Goal: Contribute content

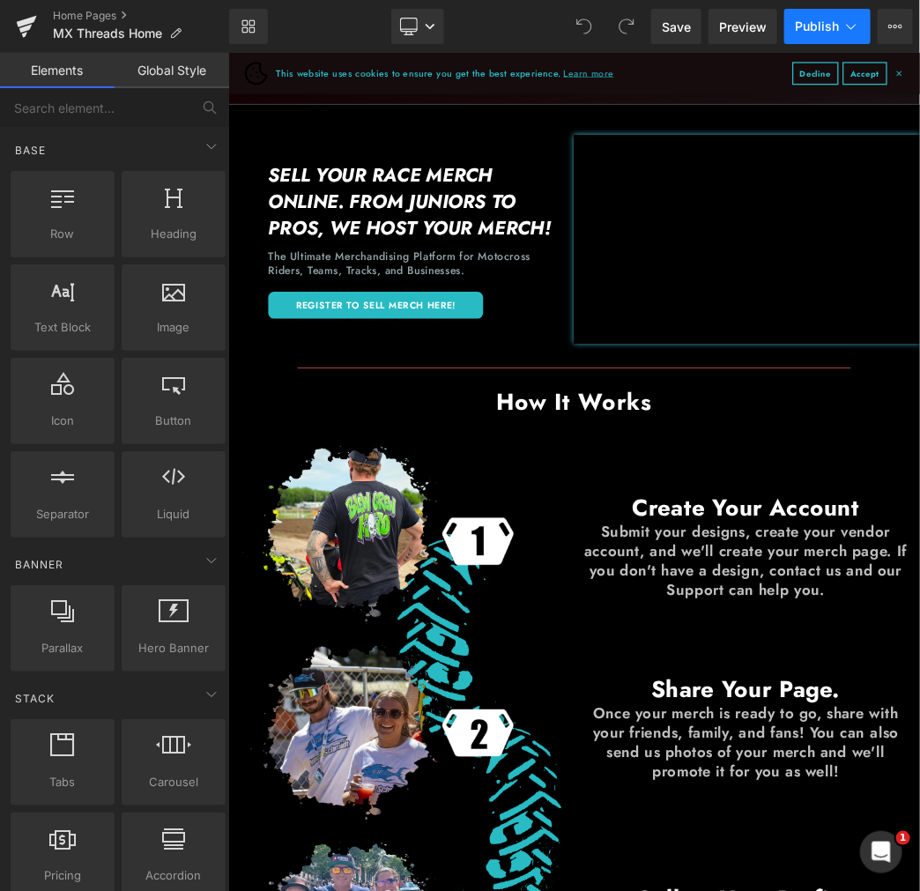
click at [816, 22] on span "Publish" at bounding box center [817, 26] width 44 height 14
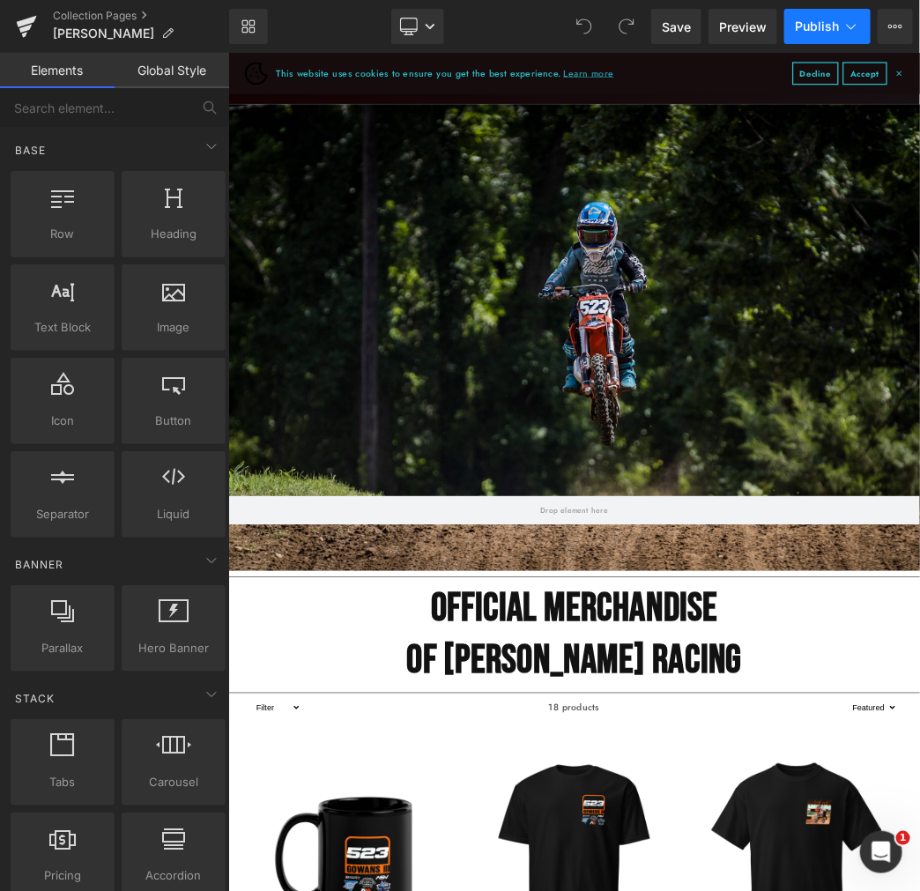
click at [841, 25] on button "Publish" at bounding box center [827, 26] width 86 height 35
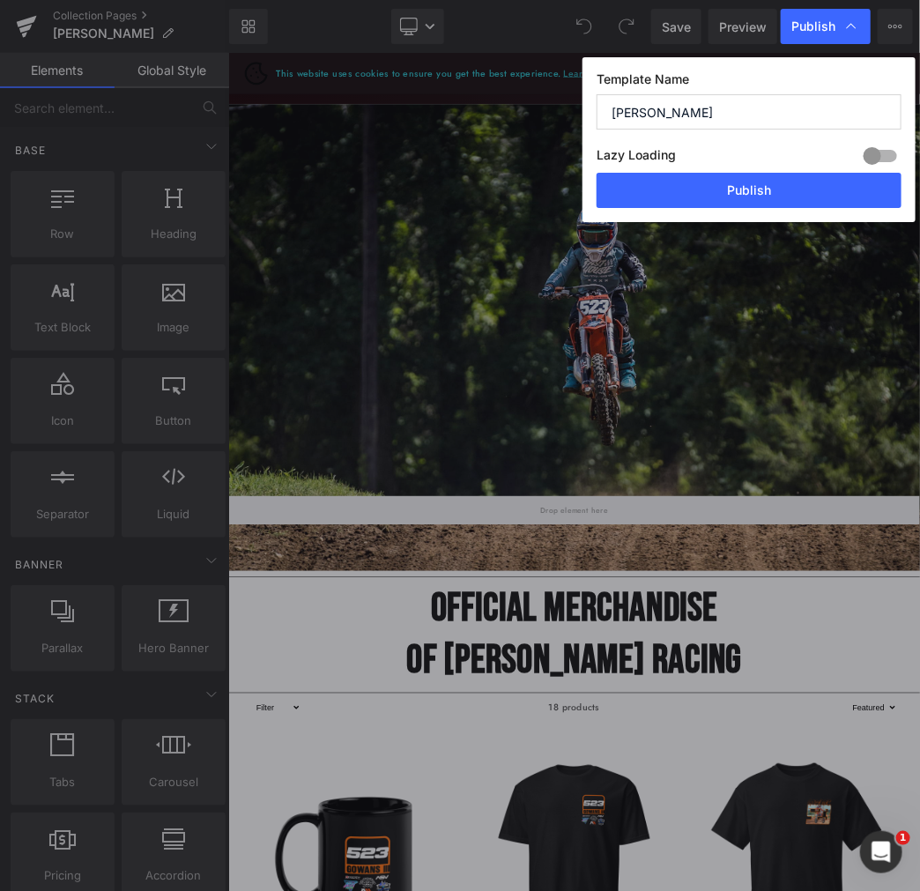
click at [738, 107] on input "Kenneth Gowans III" at bounding box center [749, 111] width 305 height 35
